Goal: Information Seeking & Learning: Find specific fact

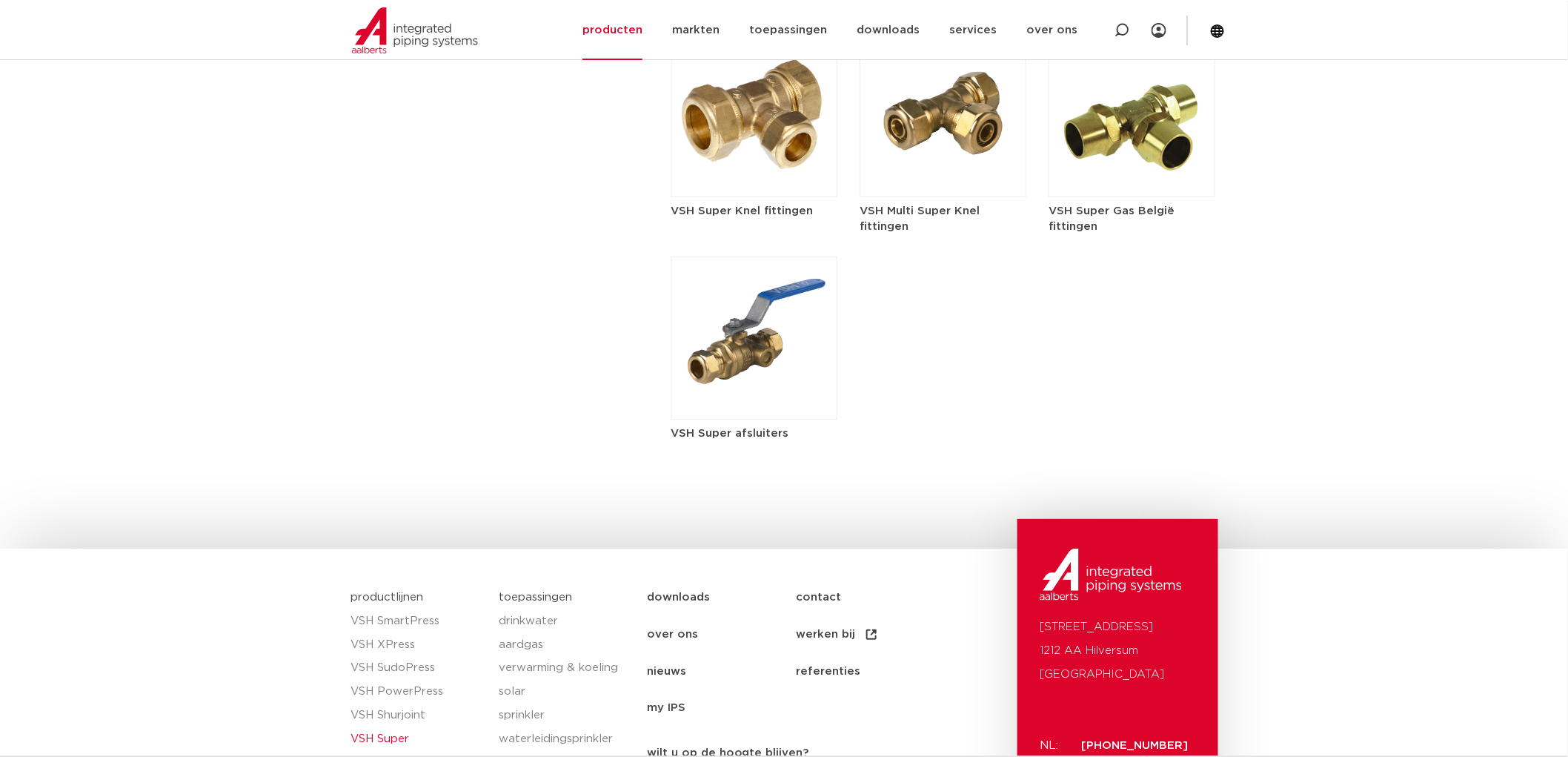
scroll to position [1951, 0]
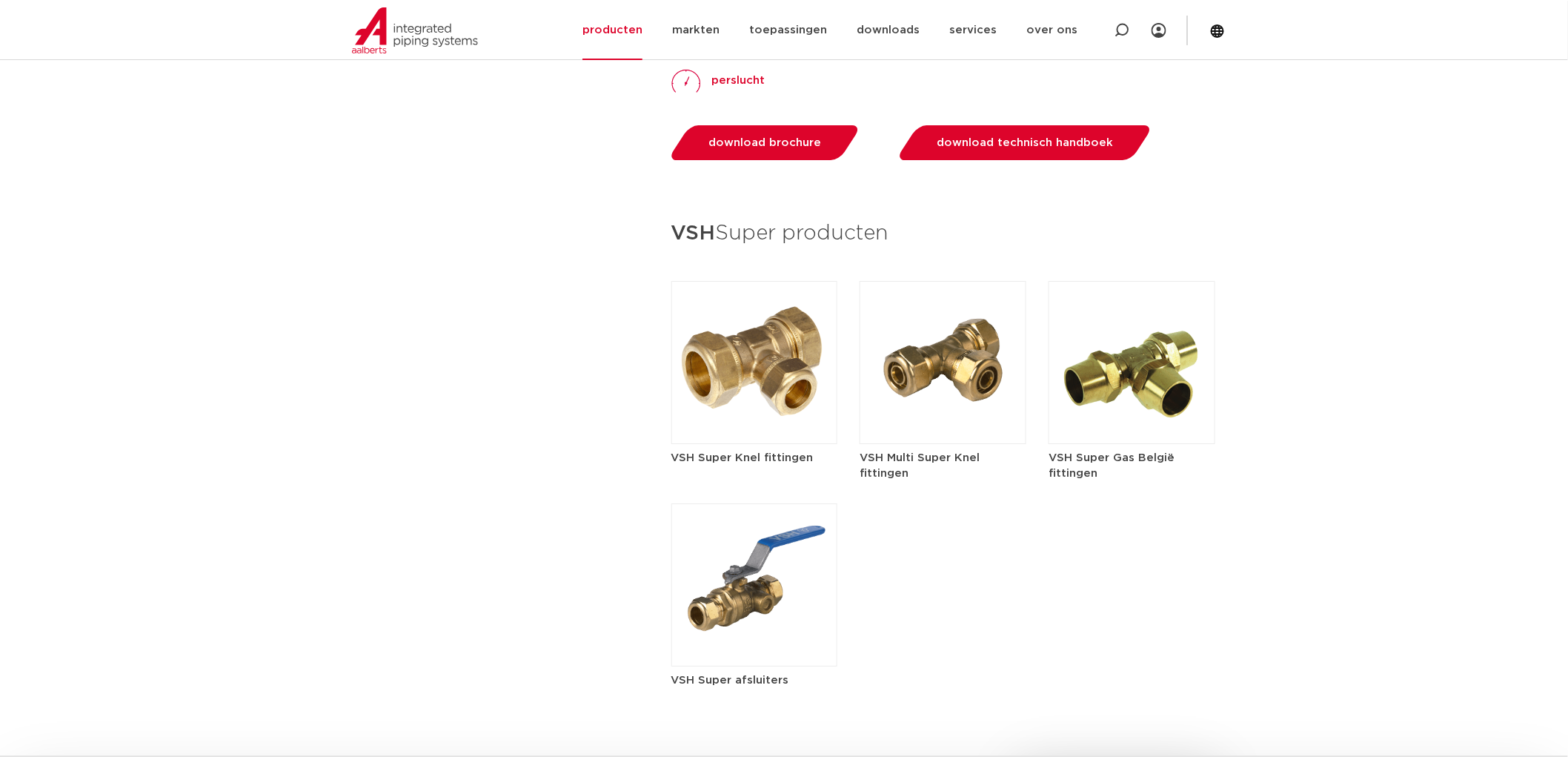
click at [778, 346] on img at bounding box center [755, 363] width 166 height 163
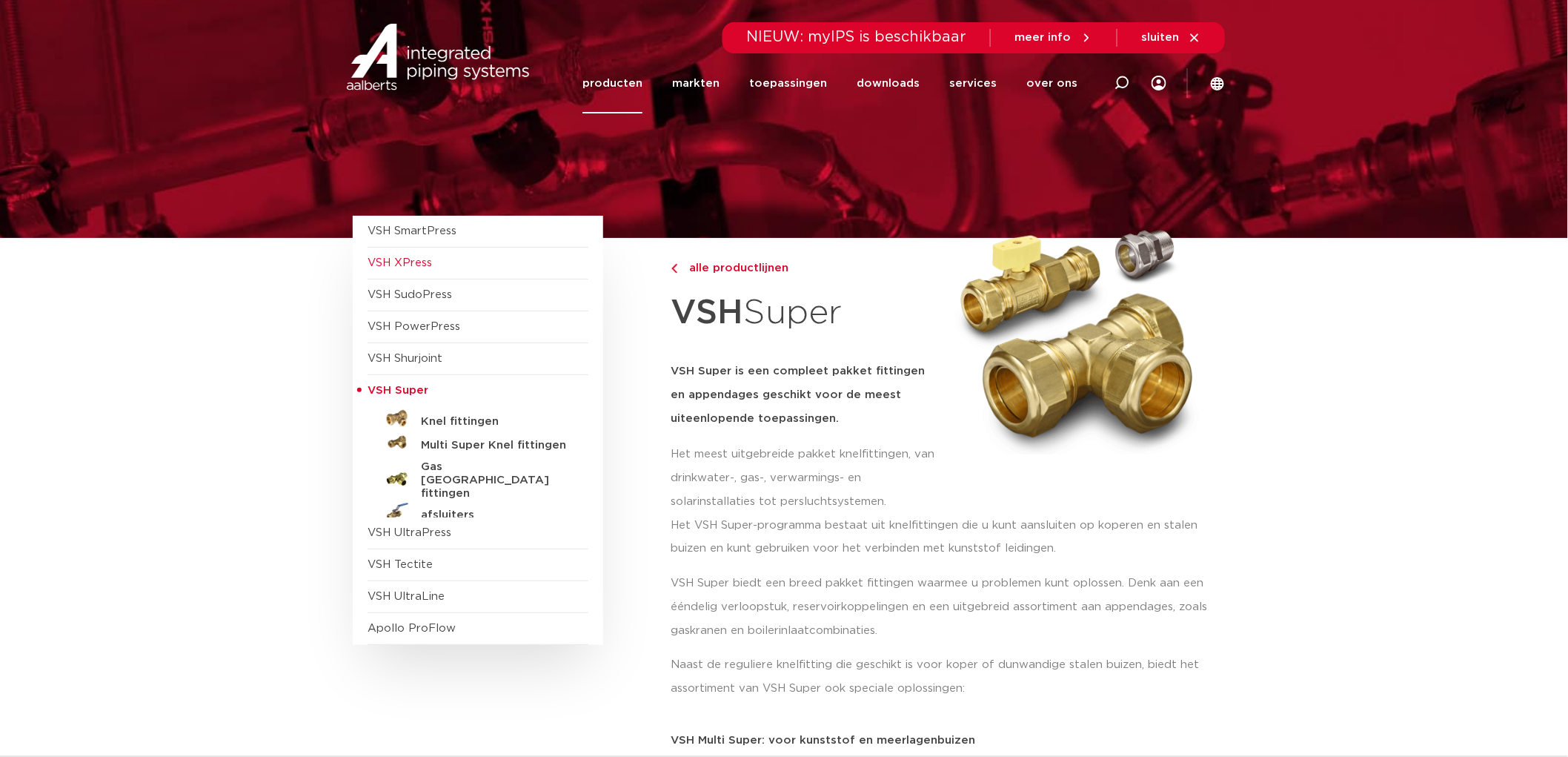
click at [424, 271] on span "VSH XPress" at bounding box center [478, 263] width 221 height 32
click at [424, 267] on span "VSH XPress" at bounding box center [400, 263] width 65 height 11
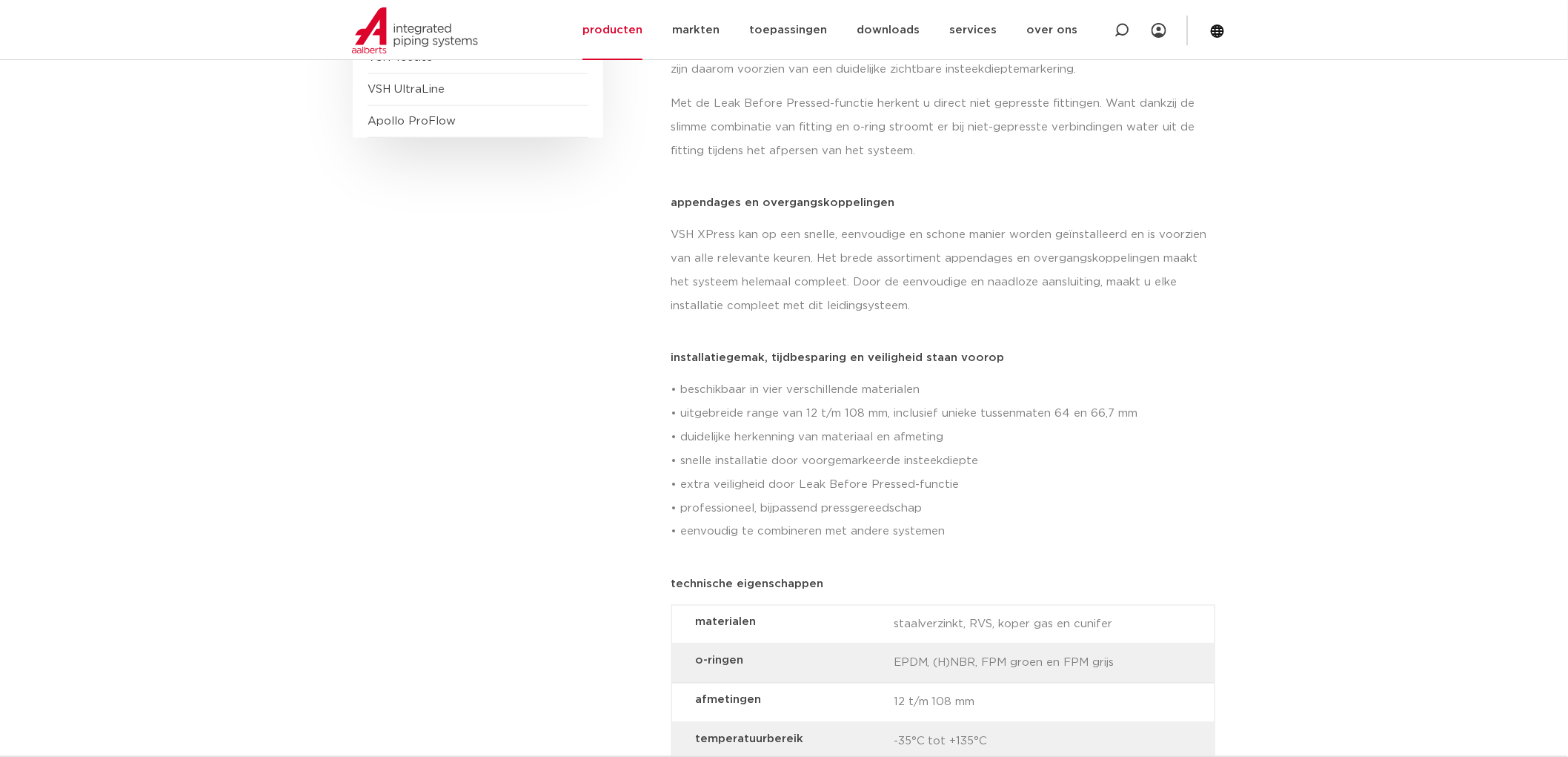
scroll to position [165, 0]
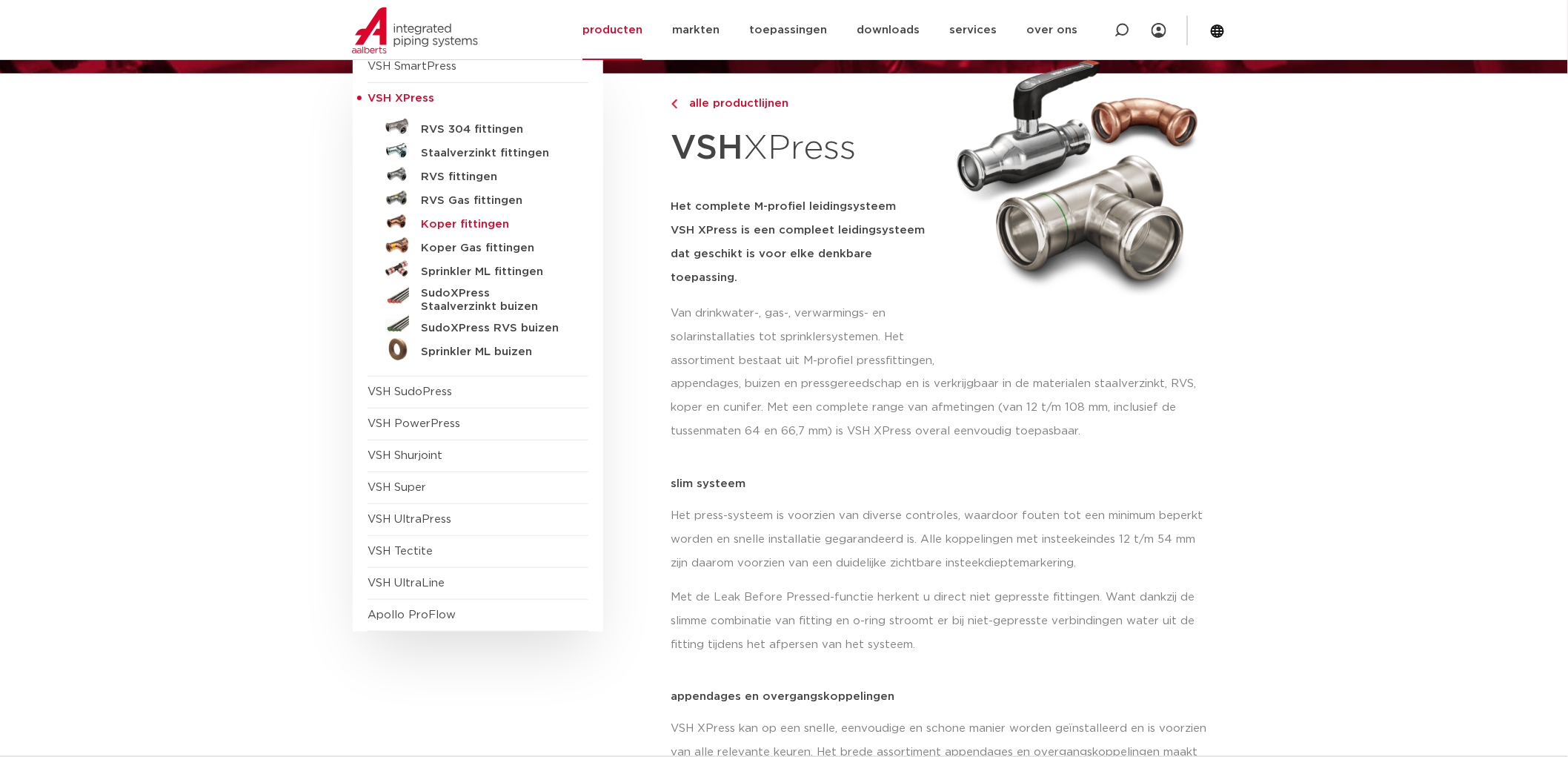
click at [466, 218] on h5 "Koper fittingen" at bounding box center [495, 225] width 147 height 14
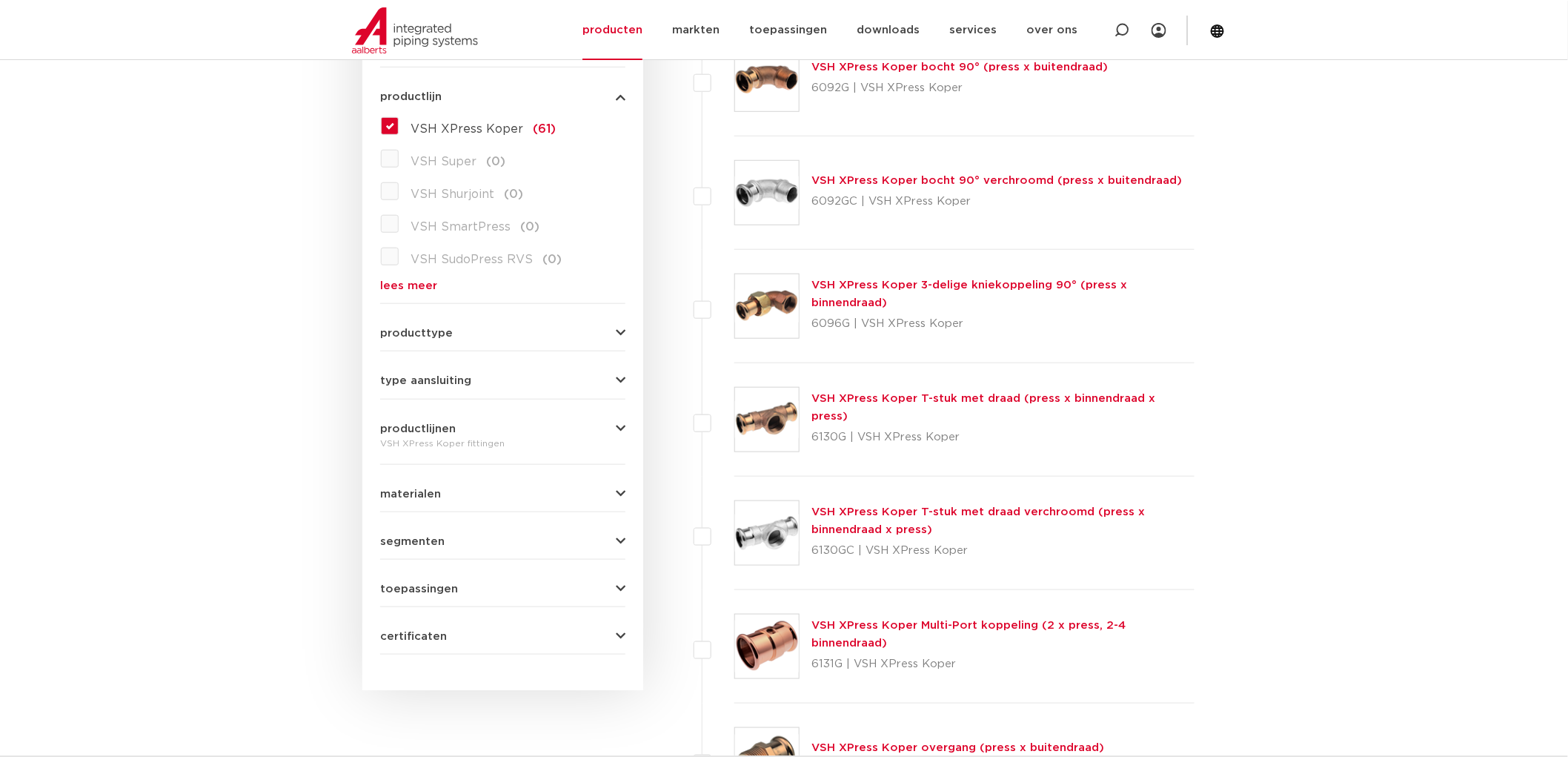
click at [895, 408] on link "VSH XPress Koper T-stuk met draad (press x binnendraad x press)" at bounding box center [983, 408] width 344 height 29
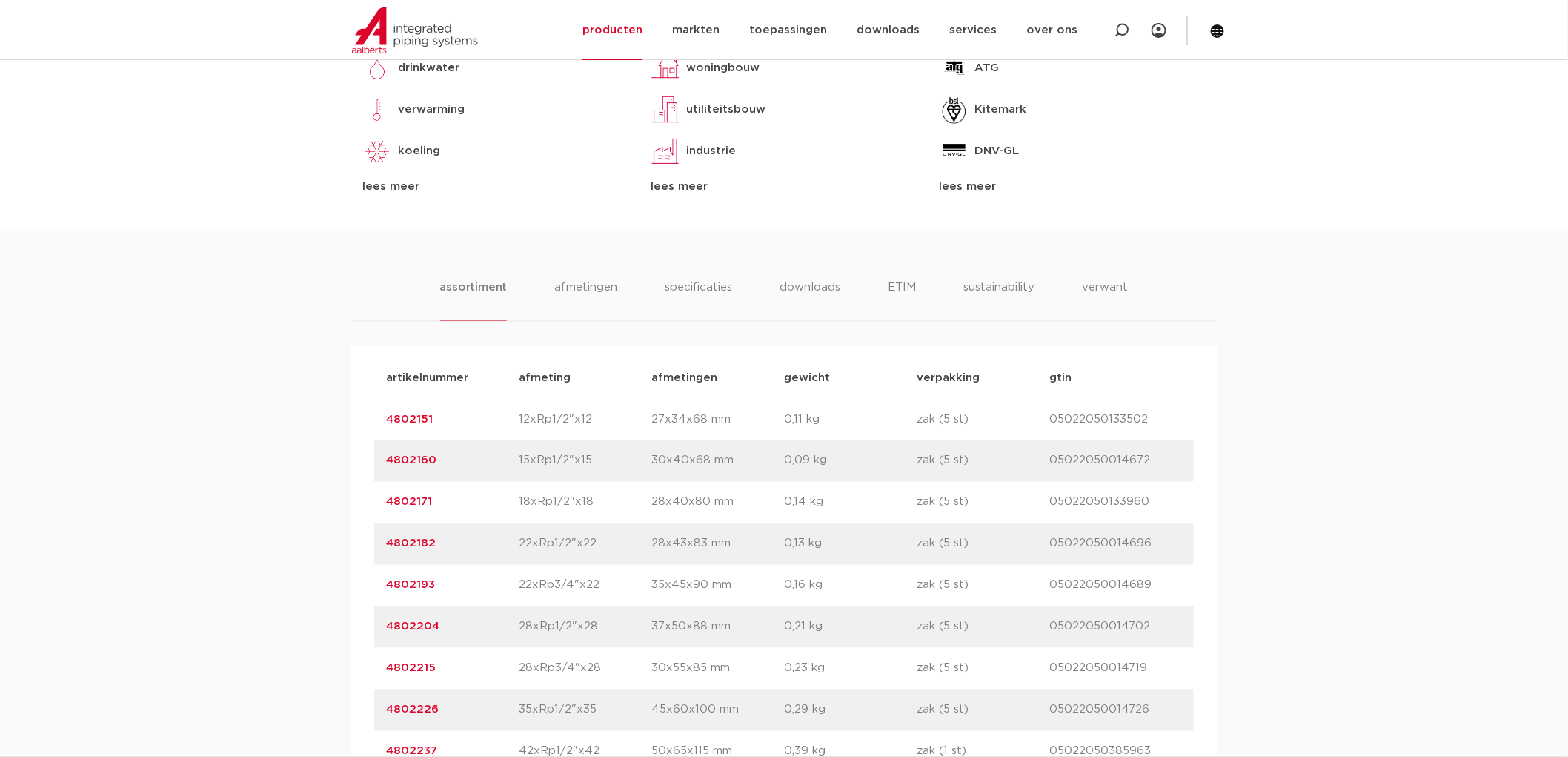
scroll to position [906, 0]
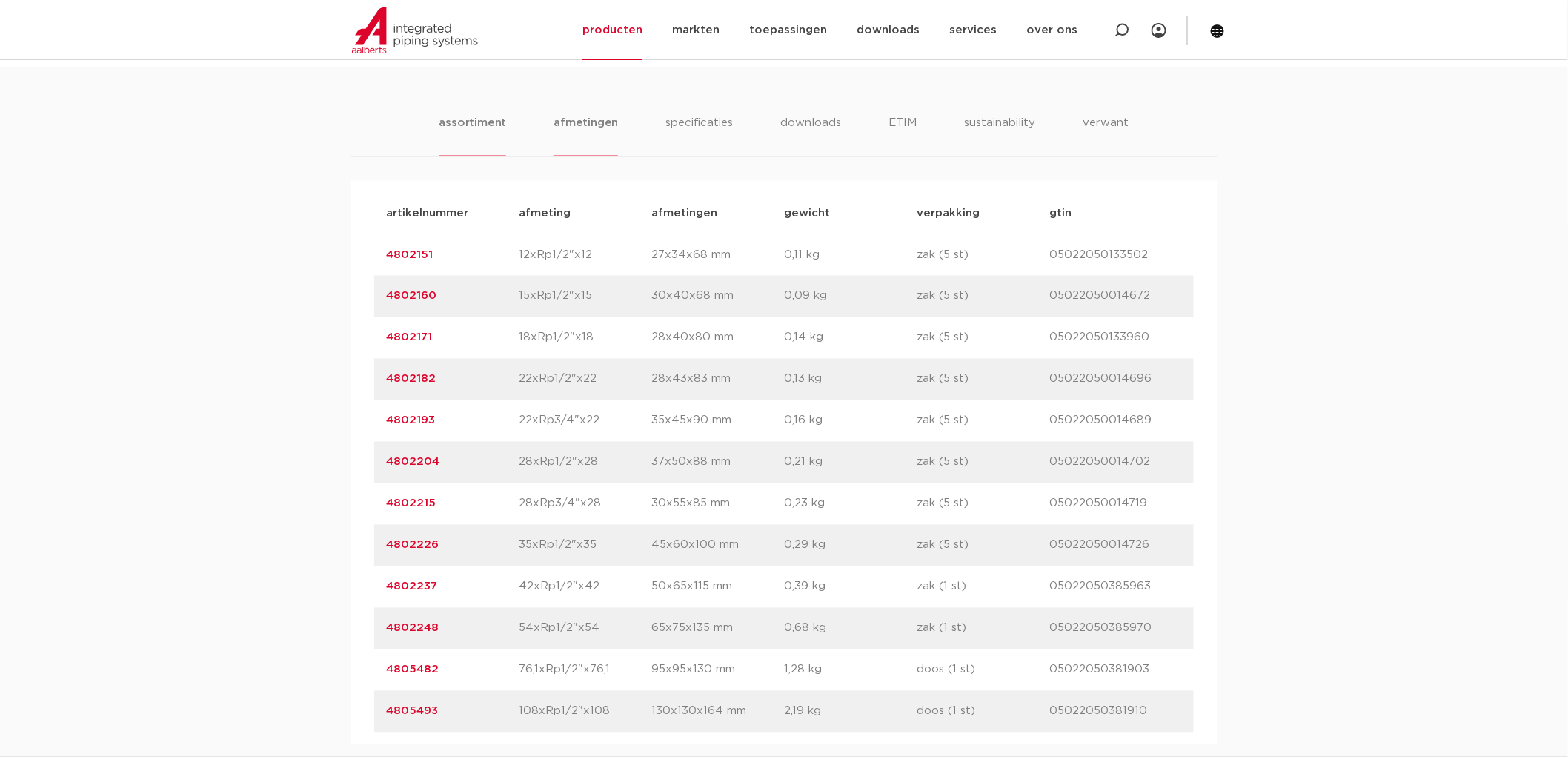
click at [575, 123] on li "afmetingen" at bounding box center [586, 135] width 65 height 42
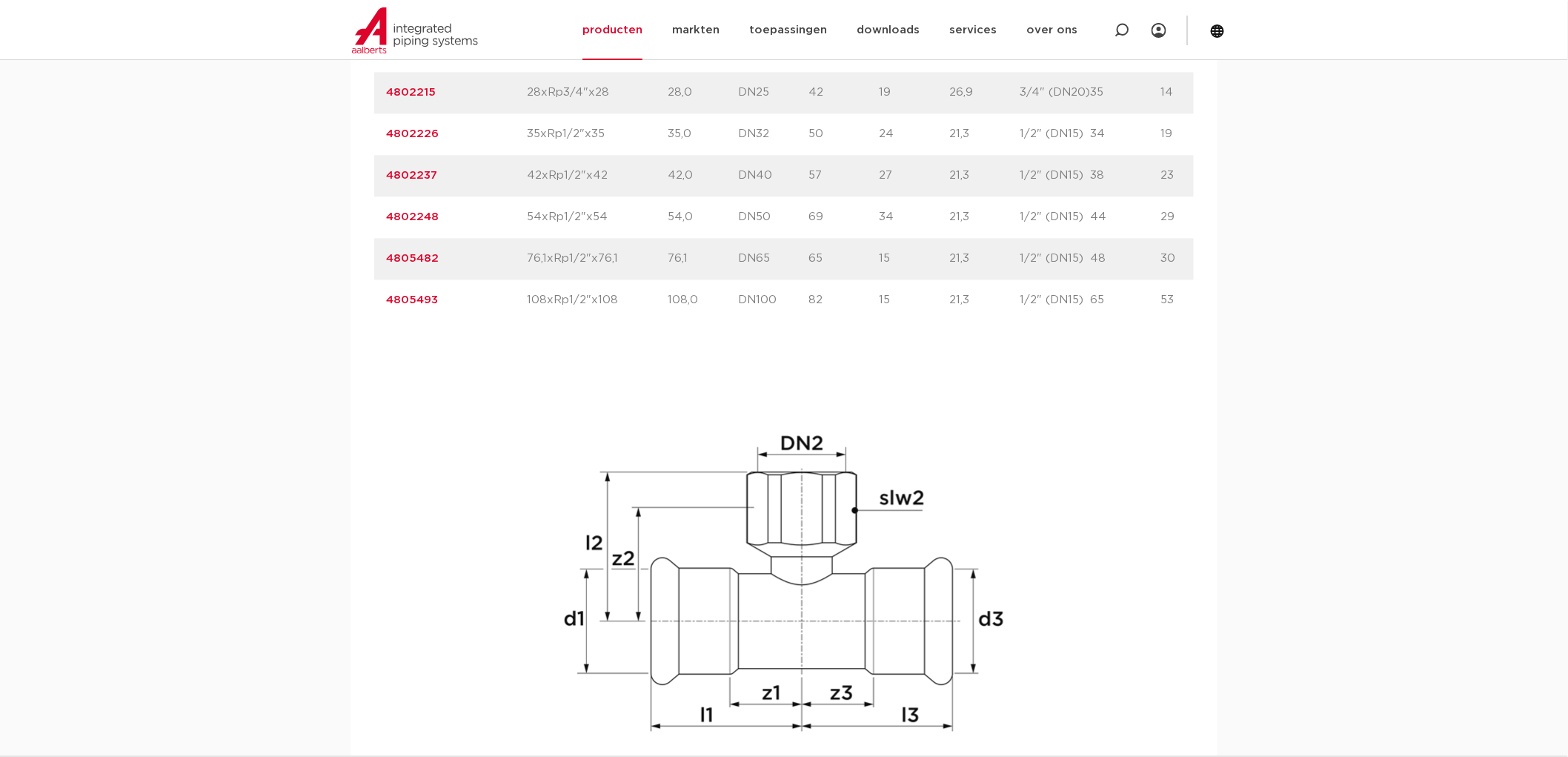
scroll to position [1566, 0]
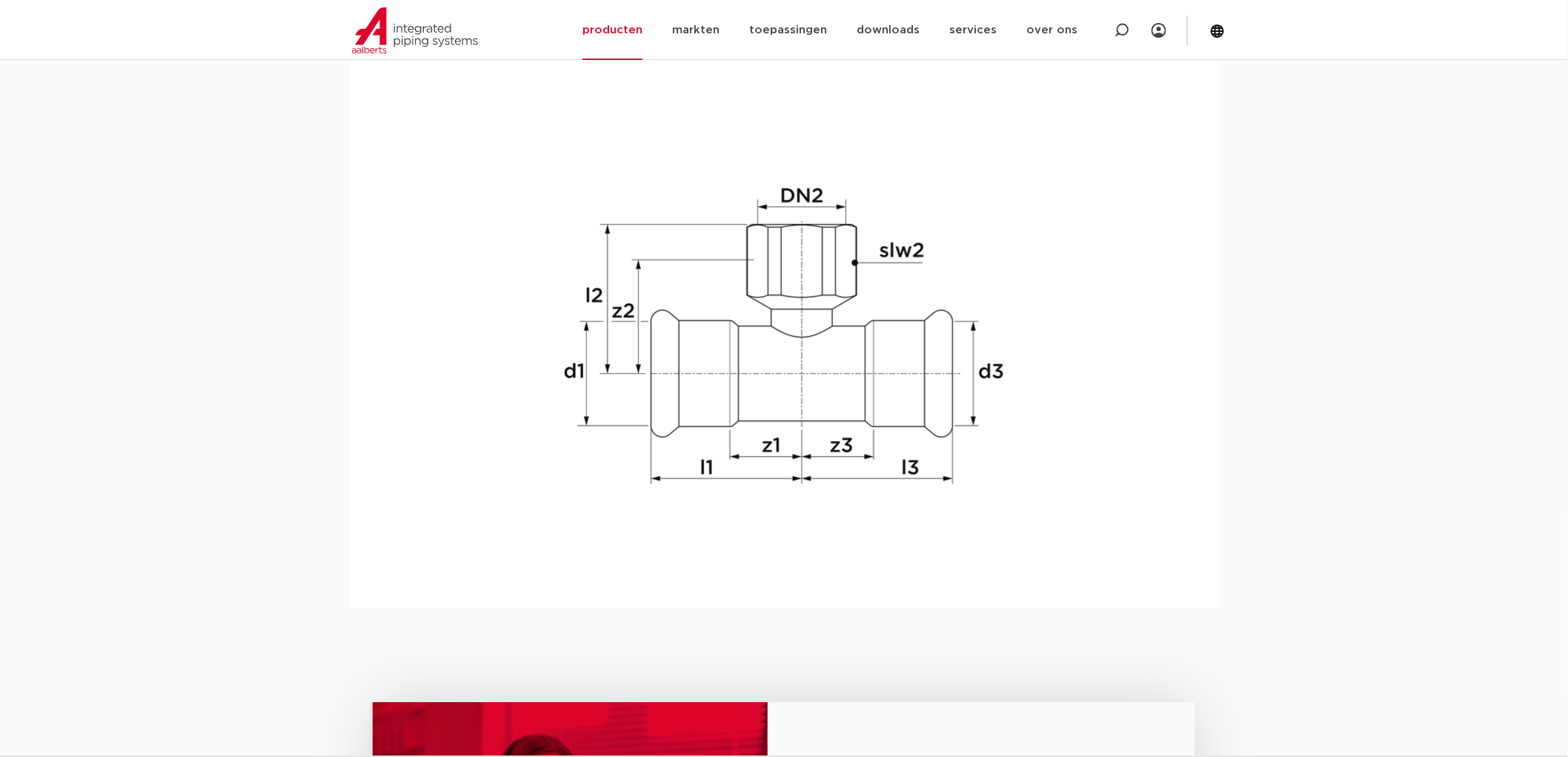
click at [1337, 255] on div "assortiment afmetingen specificaties downloads ETIM sustainability verwant asso…" at bounding box center [784, 7] width 1568 height 1200
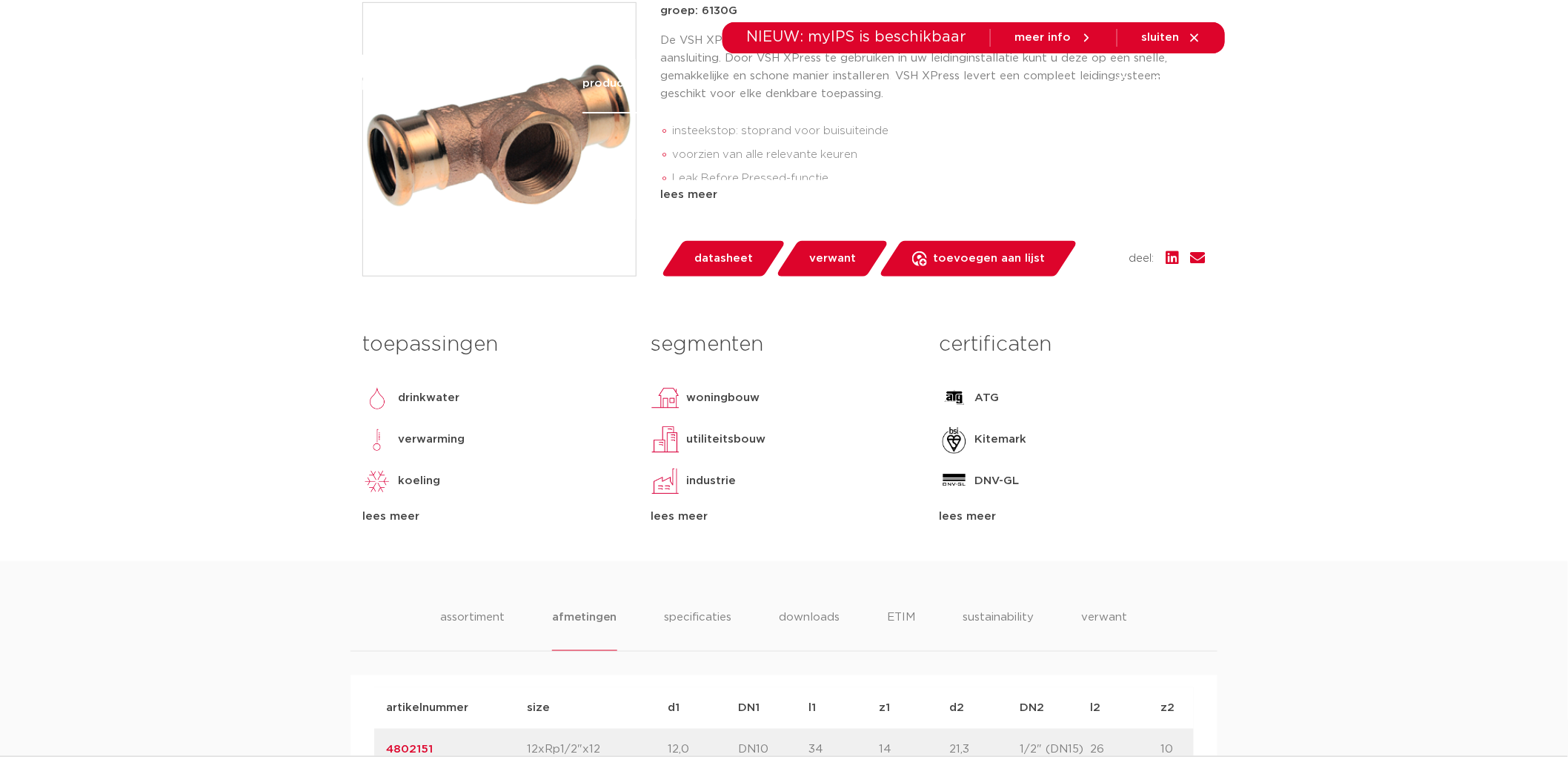
scroll to position [0, 0]
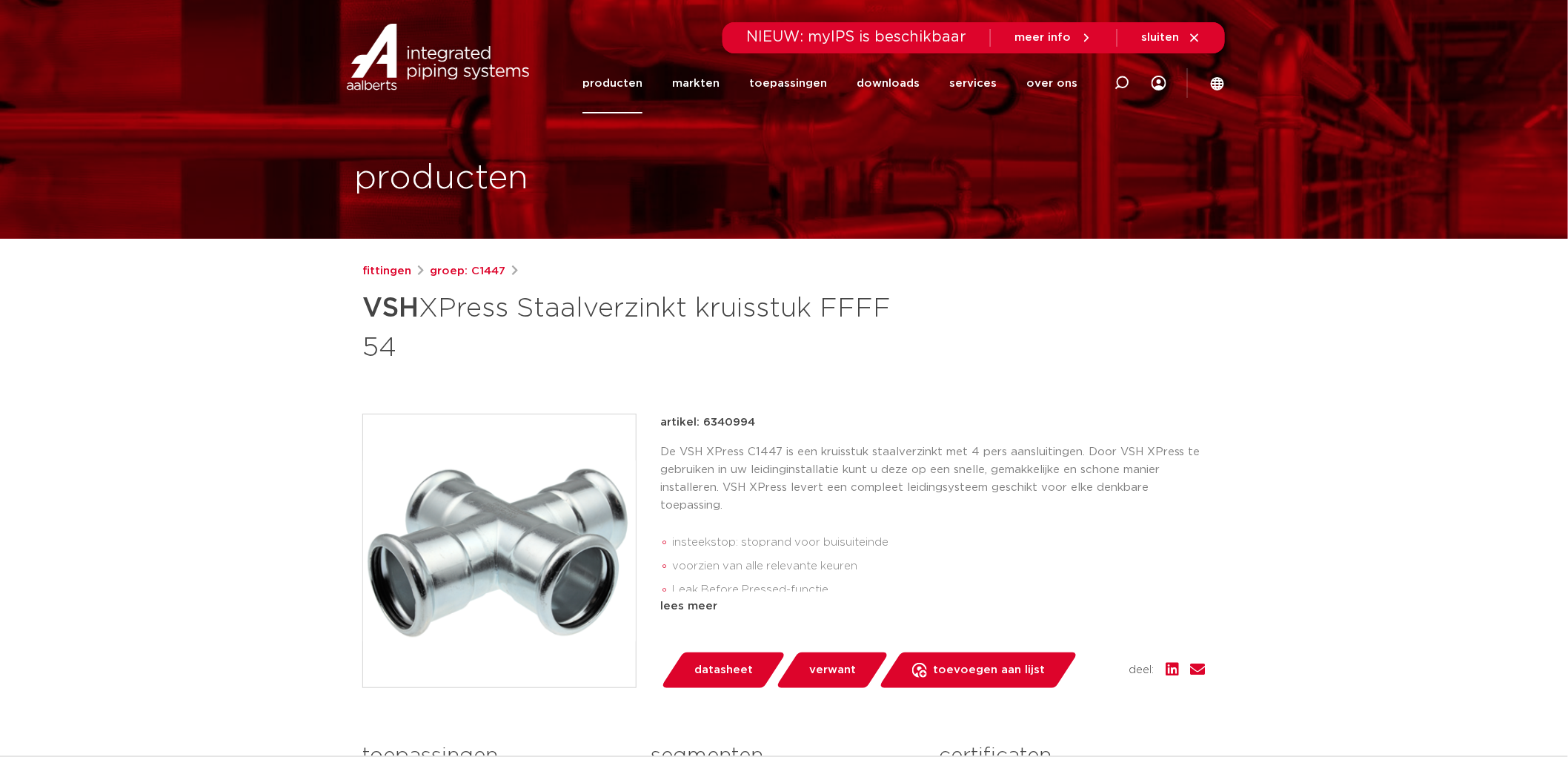
click at [729, 417] on p "artikel: 6340994" at bounding box center [707, 423] width 95 height 18
copy p "6340994"
